Goal: Information Seeking & Learning: Learn about a topic

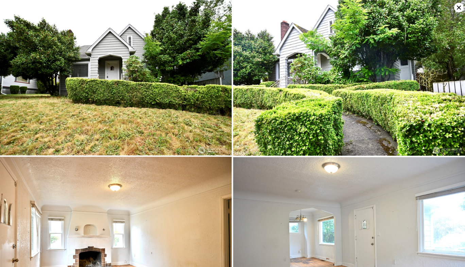
scroll to position [0, 2324]
type input "5"
type input "2"
type input "3"
type input "1772"
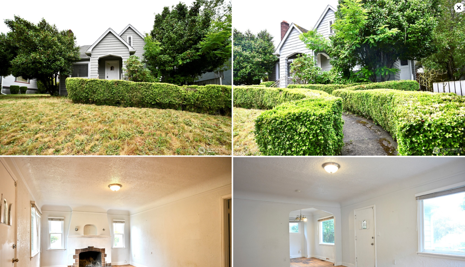
type input "2810"
type input "5487"
type input "10539"
type input "$ 496,000"
type input "4"
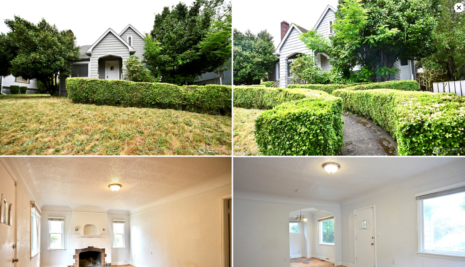
type input "$ 316,434"
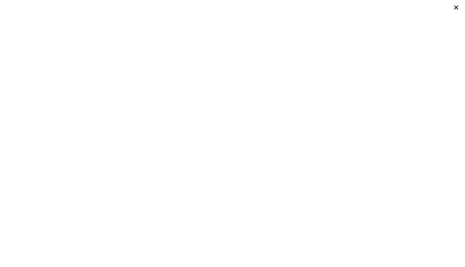
scroll to position [0, 10]
